Goal: Information Seeking & Learning: Learn about a topic

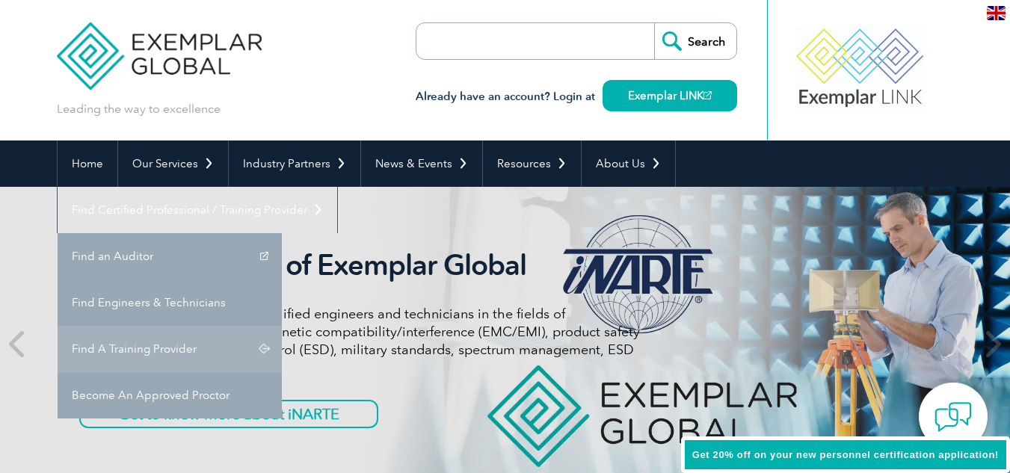
click at [282, 326] on link "Find A Training Provider" at bounding box center [170, 349] width 224 height 46
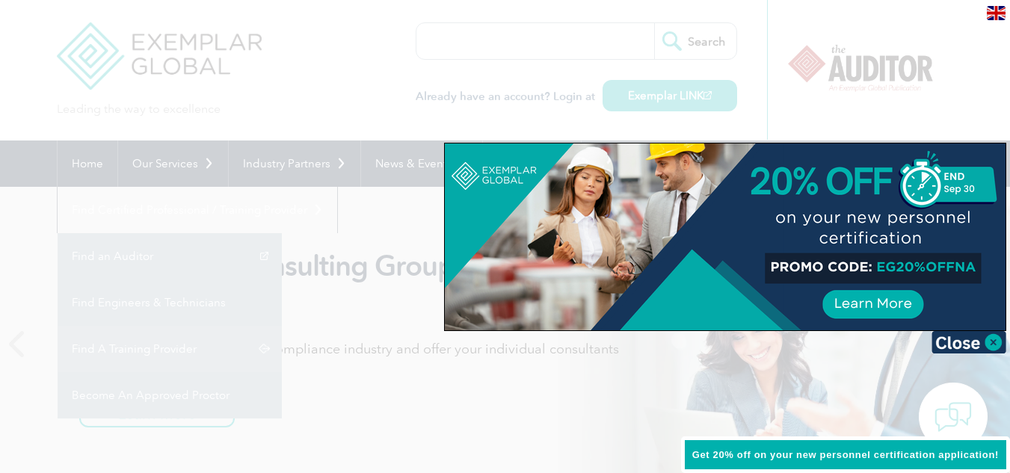
scroll to position [2764, 0]
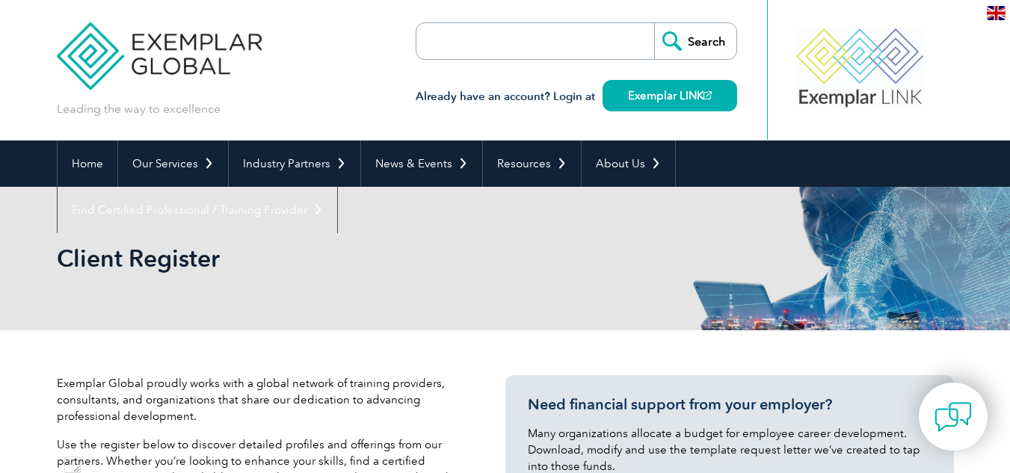
scroll to position [2764, 0]
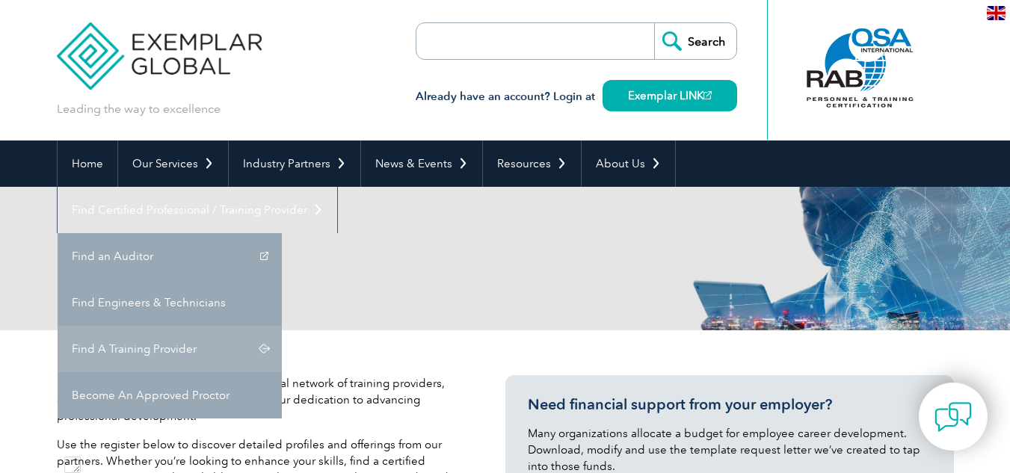
click at [282, 326] on link "Find A Training Provider" at bounding box center [170, 349] width 224 height 46
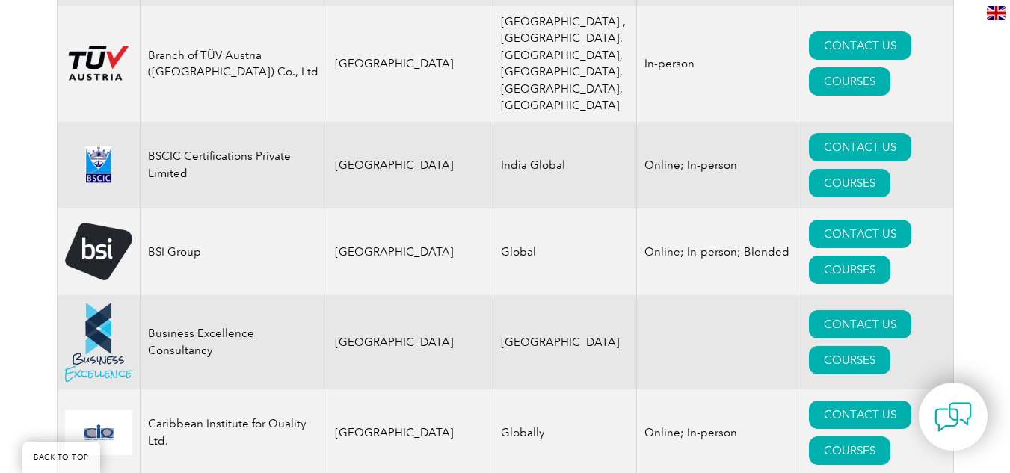
scroll to position [3681, 0]
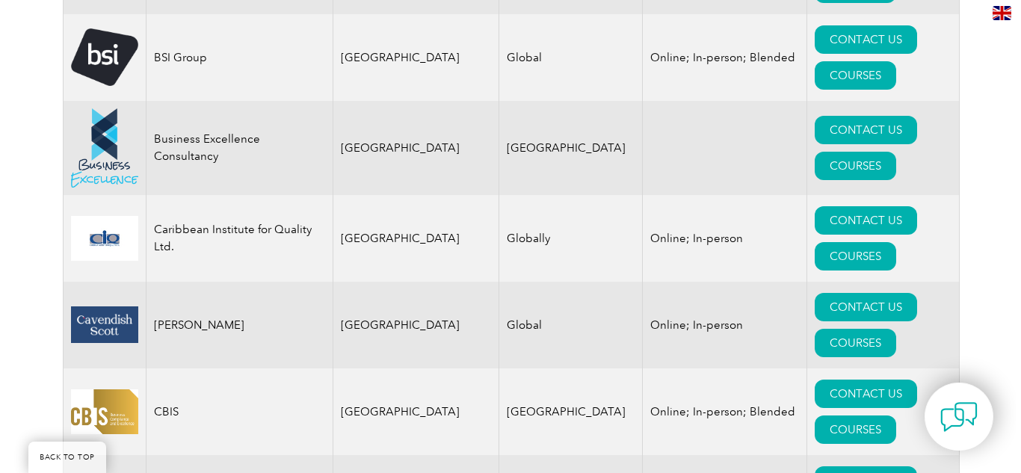
scroll to position [3881, 0]
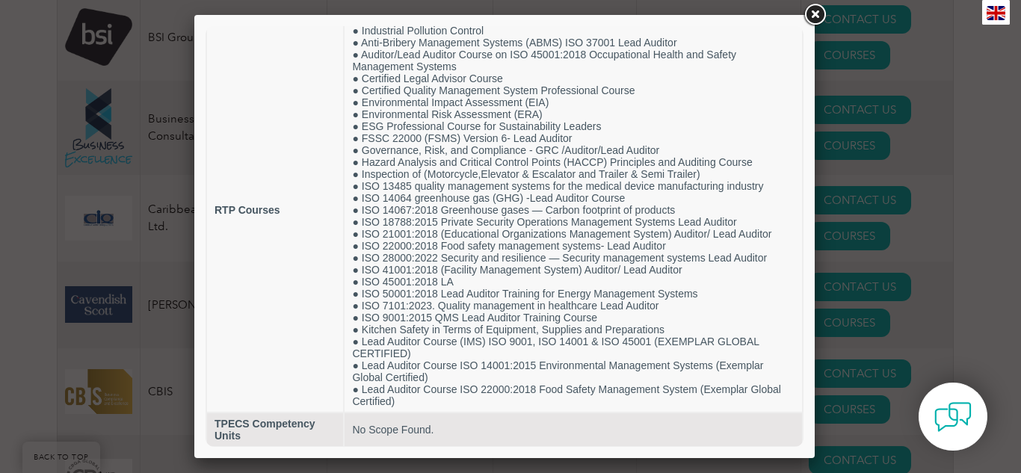
scroll to position [58, 0]
drag, startPoint x: 797, startPoint y: 220, endPoint x: 1014, endPoint y: 300, distance: 232.0
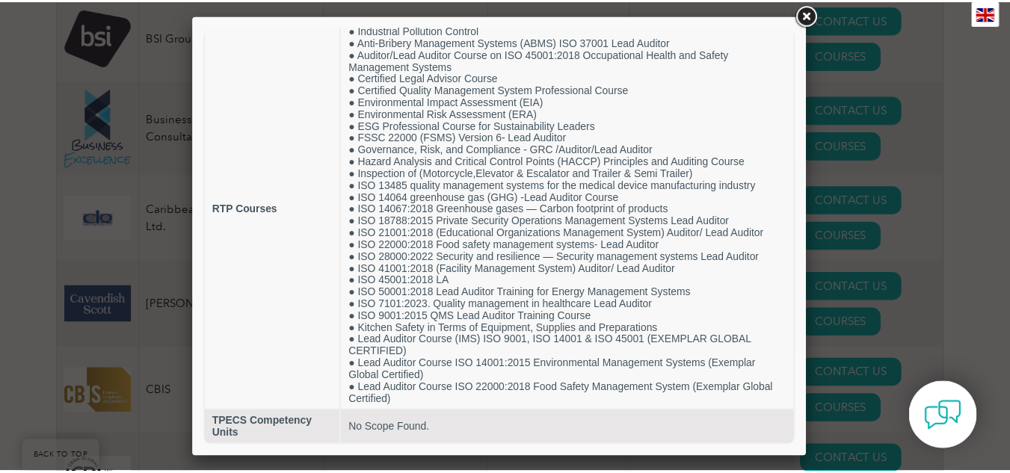
scroll to position [0, 0]
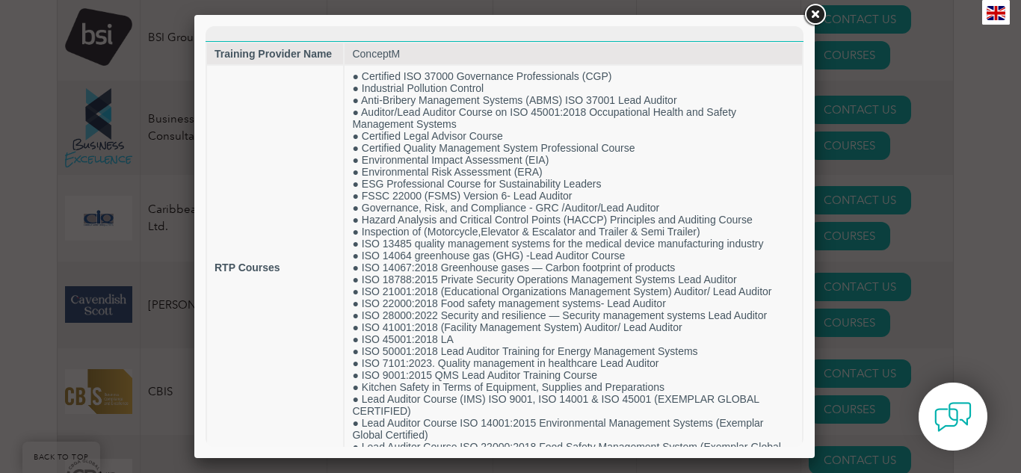
click at [815, 16] on link at bounding box center [814, 14] width 27 height 27
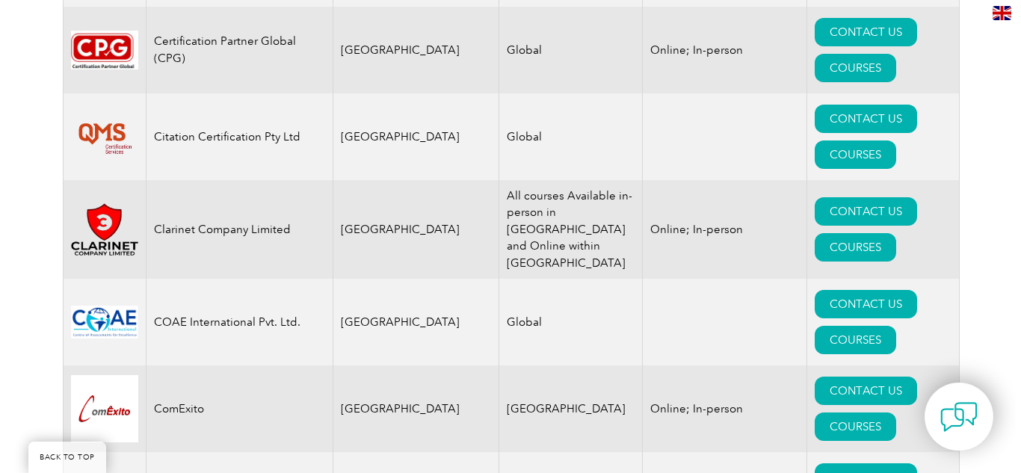
scroll to position [4721, 0]
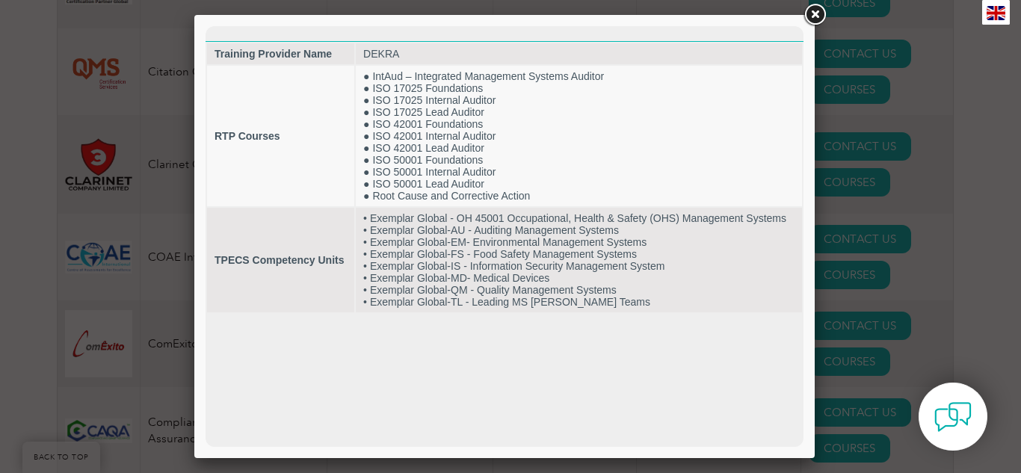
scroll to position [0, 0]
click at [816, 13] on link at bounding box center [814, 14] width 27 height 27
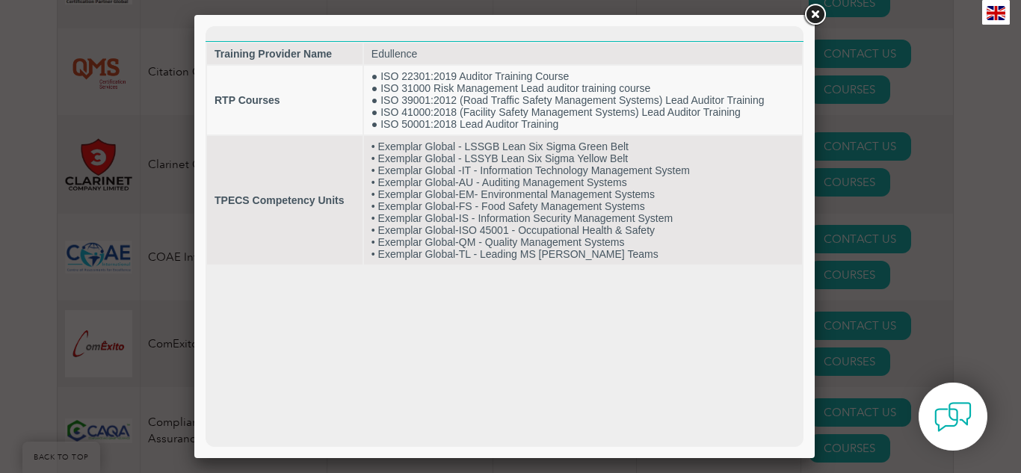
click at [818, 13] on link at bounding box center [814, 14] width 27 height 27
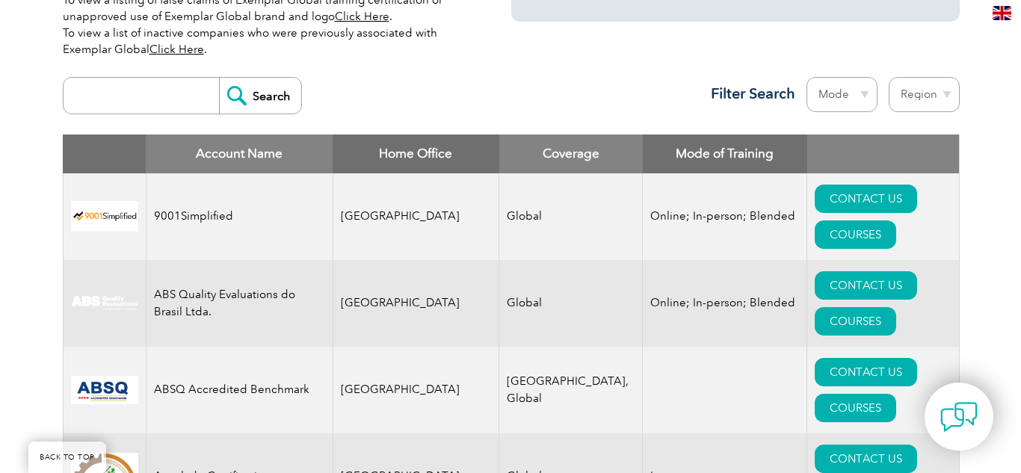
scroll to position [554, 0]
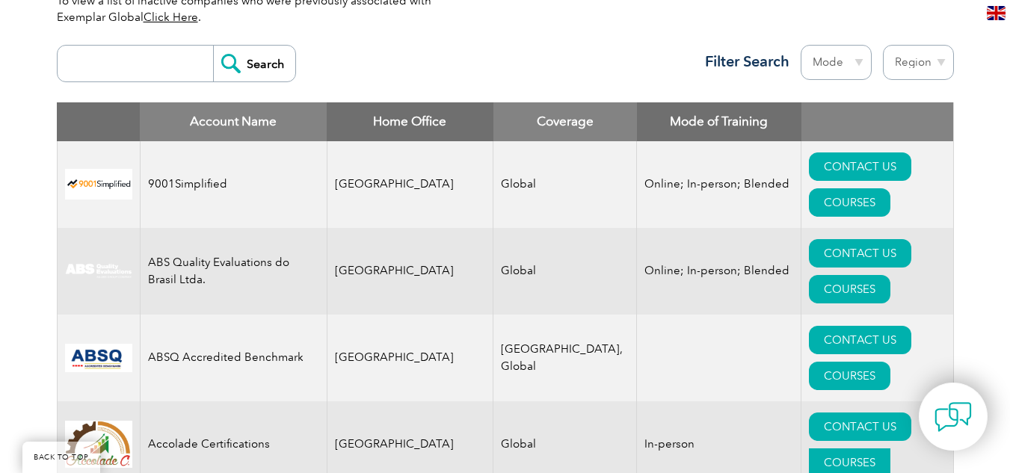
click at [890, 448] on link "COURSES" at bounding box center [849, 462] width 81 height 28
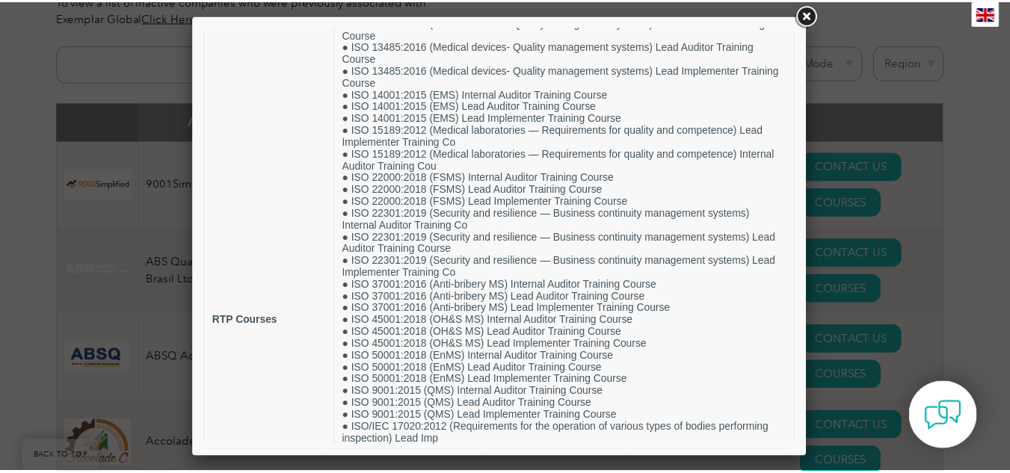
scroll to position [0, 0]
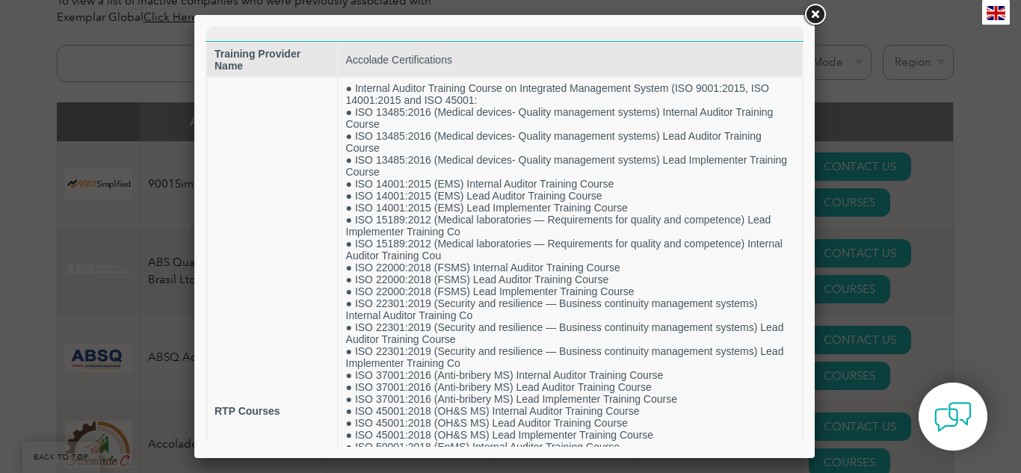
click at [815, 11] on link at bounding box center [814, 14] width 27 height 27
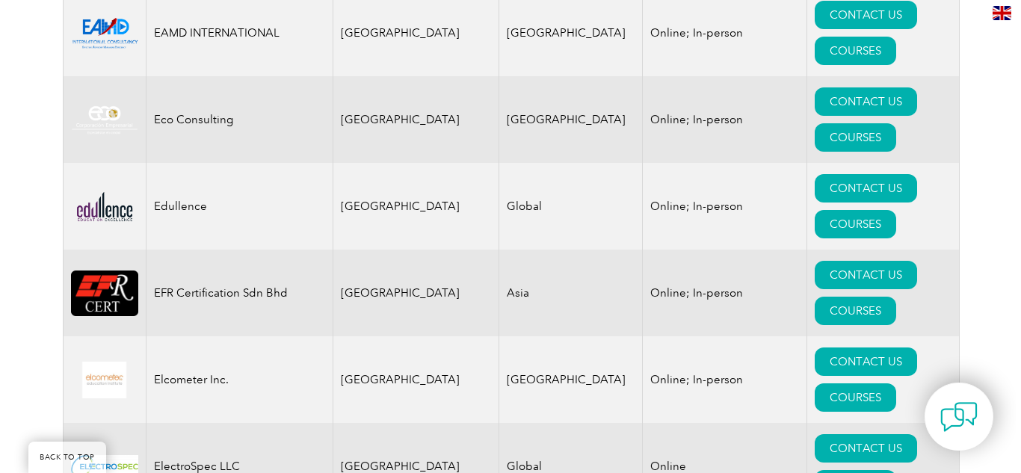
scroll to position [7627, 0]
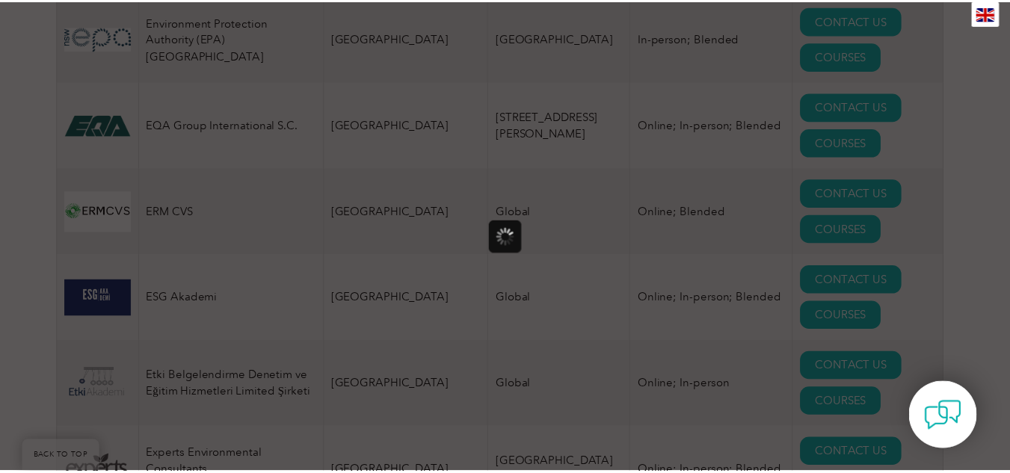
scroll to position [0, 0]
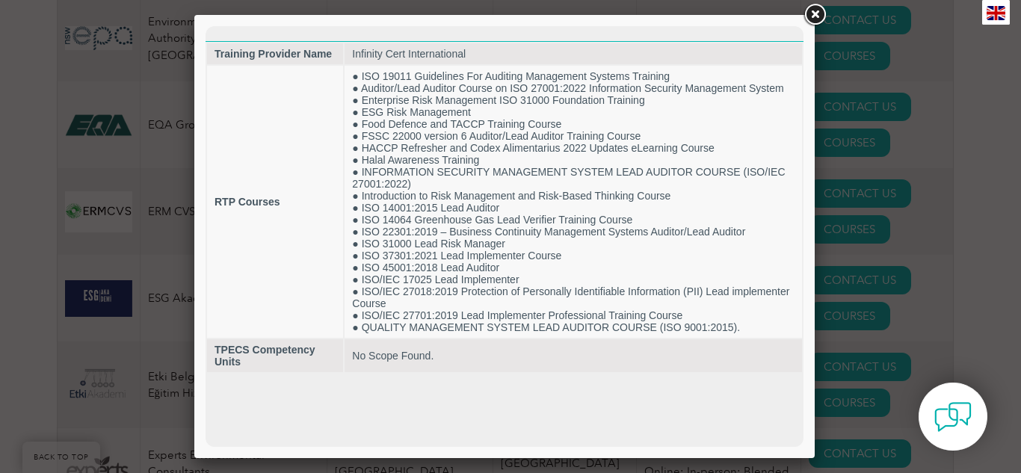
click at [815, 12] on link at bounding box center [814, 14] width 27 height 27
